Goal: Information Seeking & Learning: Find contact information

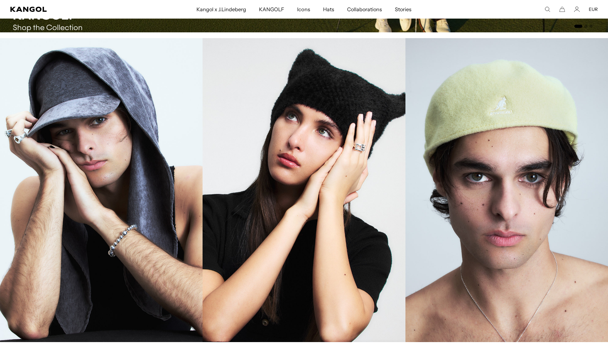
scroll to position [1191, 0]
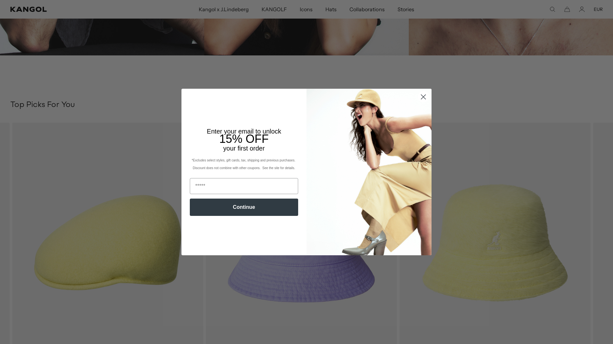
drag, startPoint x: 611, startPoint y: 142, endPoint x: 614, endPoint y: 361, distance: 218.7
drag, startPoint x: 421, startPoint y: 97, endPoint x: 492, endPoint y: 119, distance: 74.0
click at [421, 97] on icon "Close dialog" at bounding box center [423, 97] width 4 height 4
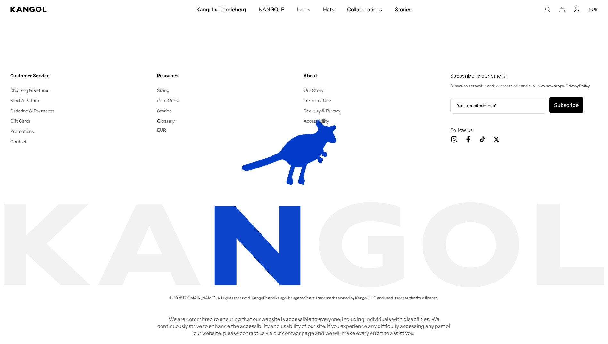
scroll to position [0, 132]
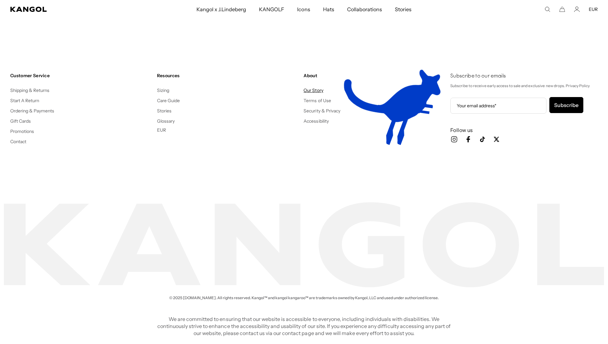
click at [311, 88] on link "Our Story" at bounding box center [314, 91] width 20 height 6
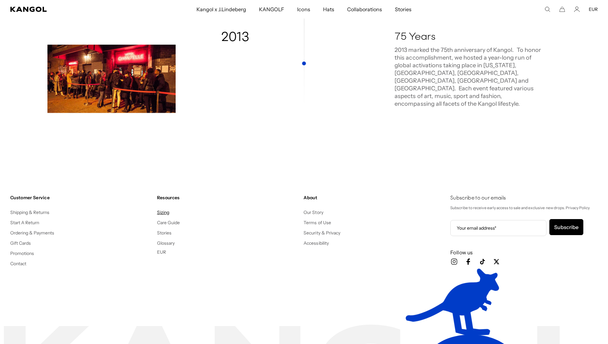
scroll to position [0, 132]
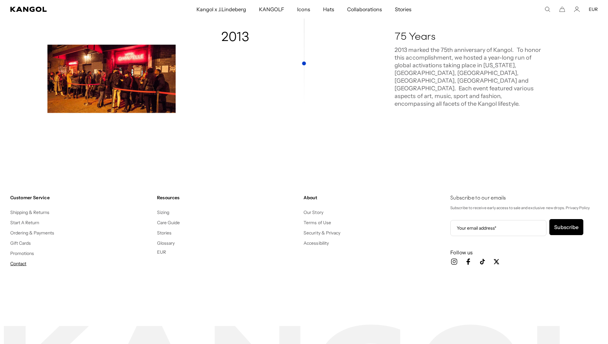
click at [19, 261] on link "Contact" at bounding box center [18, 264] width 16 height 6
